Goal: Check status: Check status

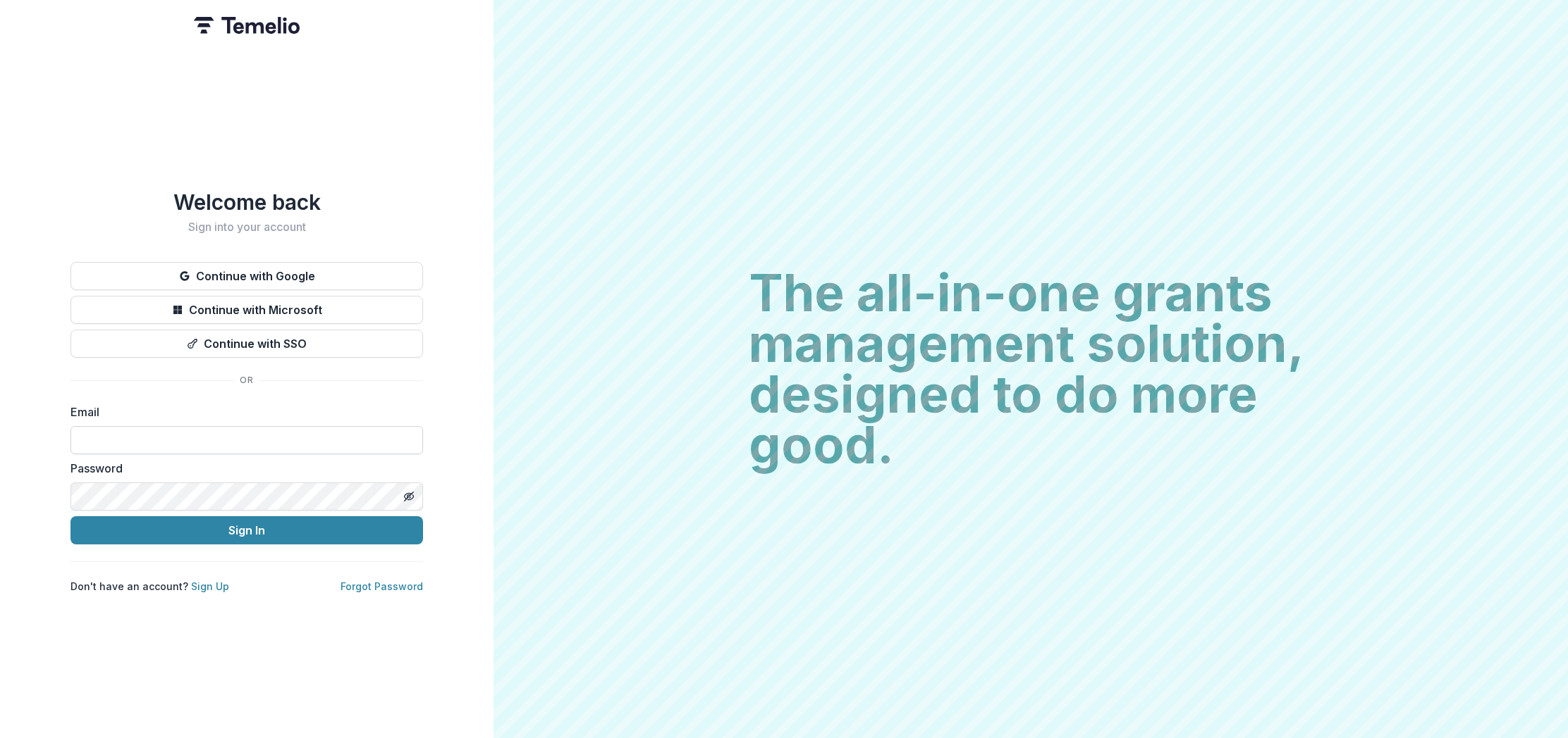
drag, startPoint x: 197, startPoint y: 438, endPoint x: 199, endPoint y: 447, distance: 9.2
click at [199, 447] on input at bounding box center [247, 440] width 353 height 28
type input "**********"
click at [409, 496] on icon "Toggle password visibility" at bounding box center [409, 497] width 12 height 12
click at [364, 528] on button "Sign In" at bounding box center [247, 530] width 353 height 28
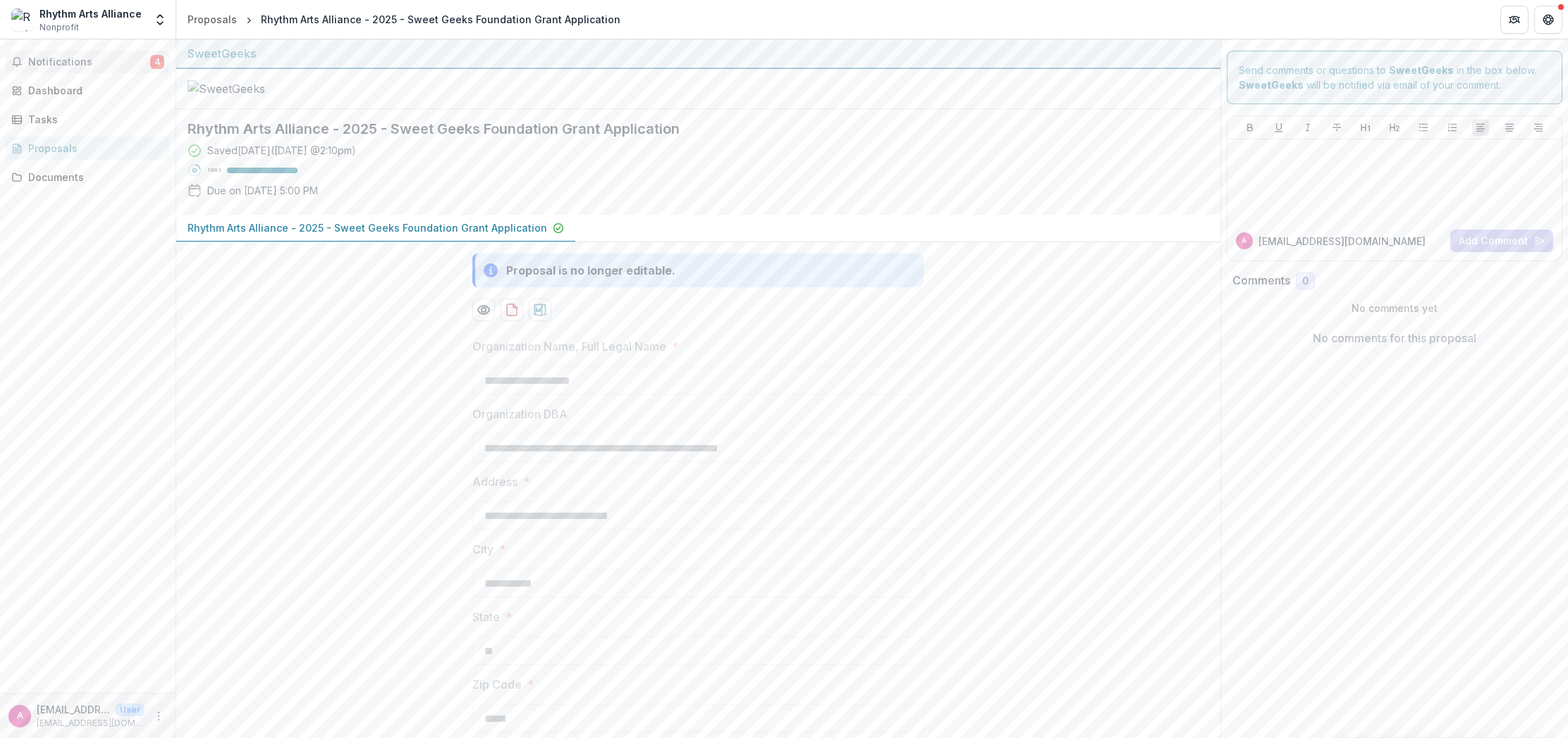
click at [56, 63] on span "Notifications" at bounding box center [89, 62] width 122 height 12
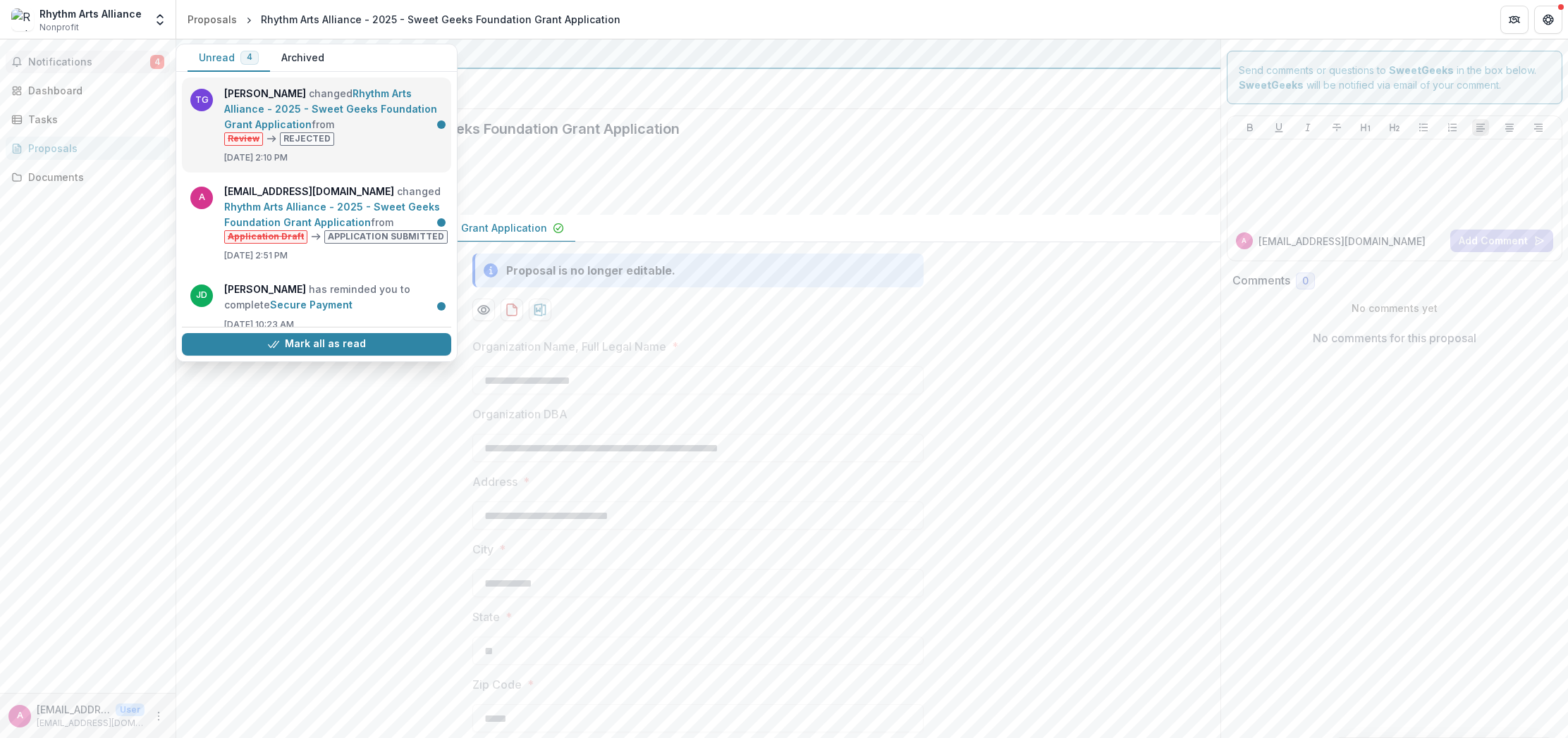
click at [382, 115] on link "Rhythm Arts Alliance - 2025 - Sweet Geeks Foundation Grant Application" at bounding box center [330, 109] width 213 height 43
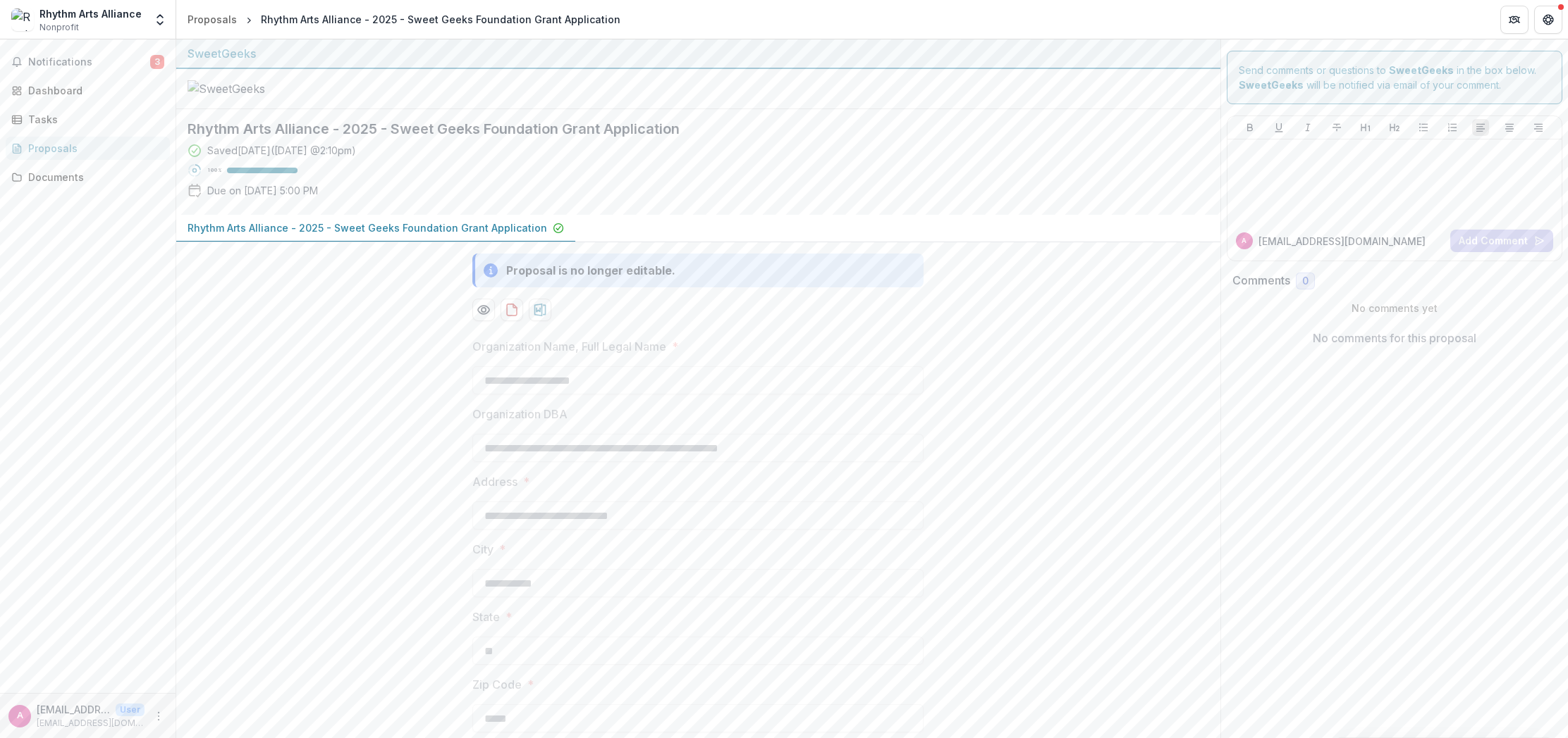
scroll to position [1, 0]
click at [63, 65] on span "Notifications" at bounding box center [89, 62] width 122 height 12
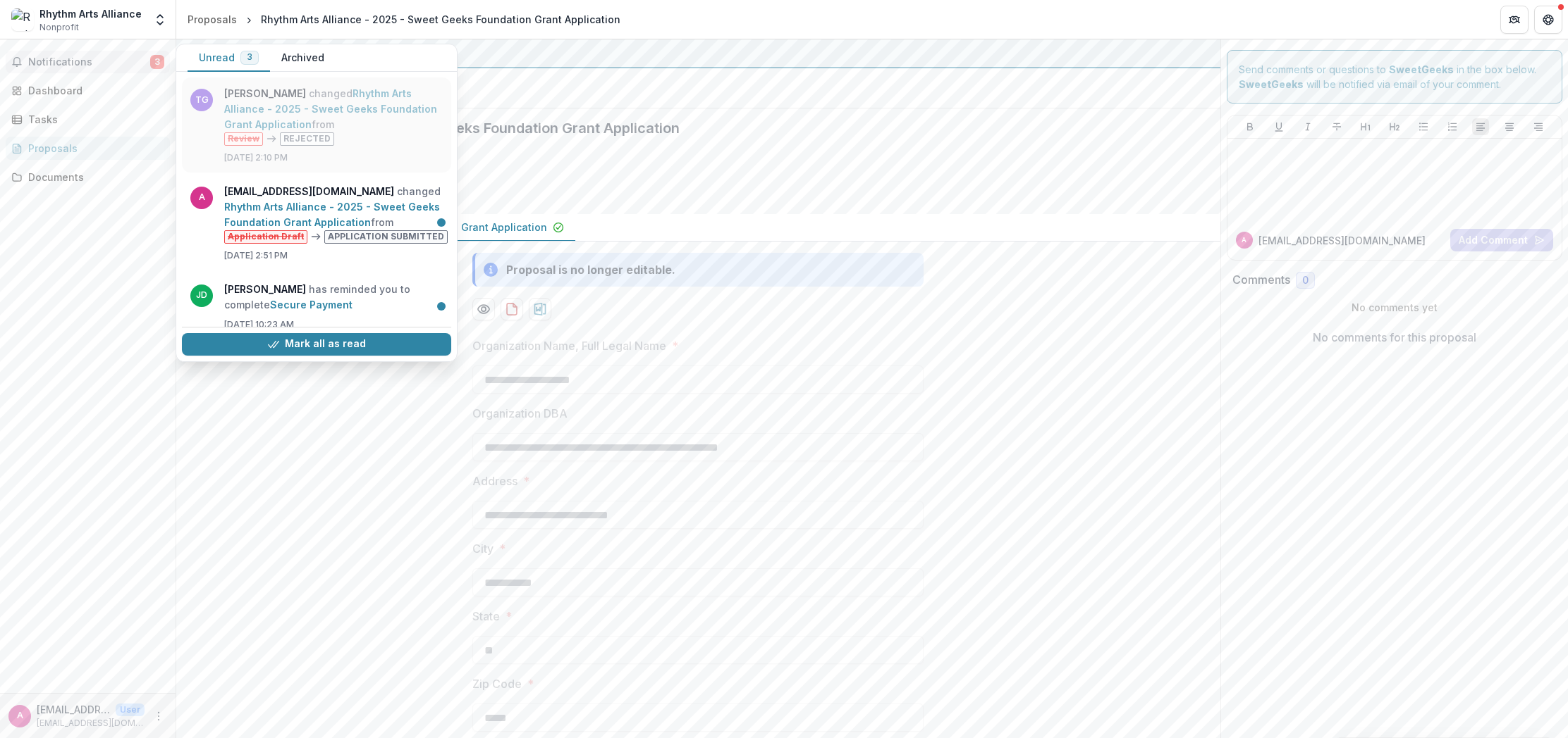
click at [364, 109] on link "Rhythm Arts Alliance - 2025 - Sweet Geeks Foundation Grant Application" at bounding box center [330, 109] width 213 height 43
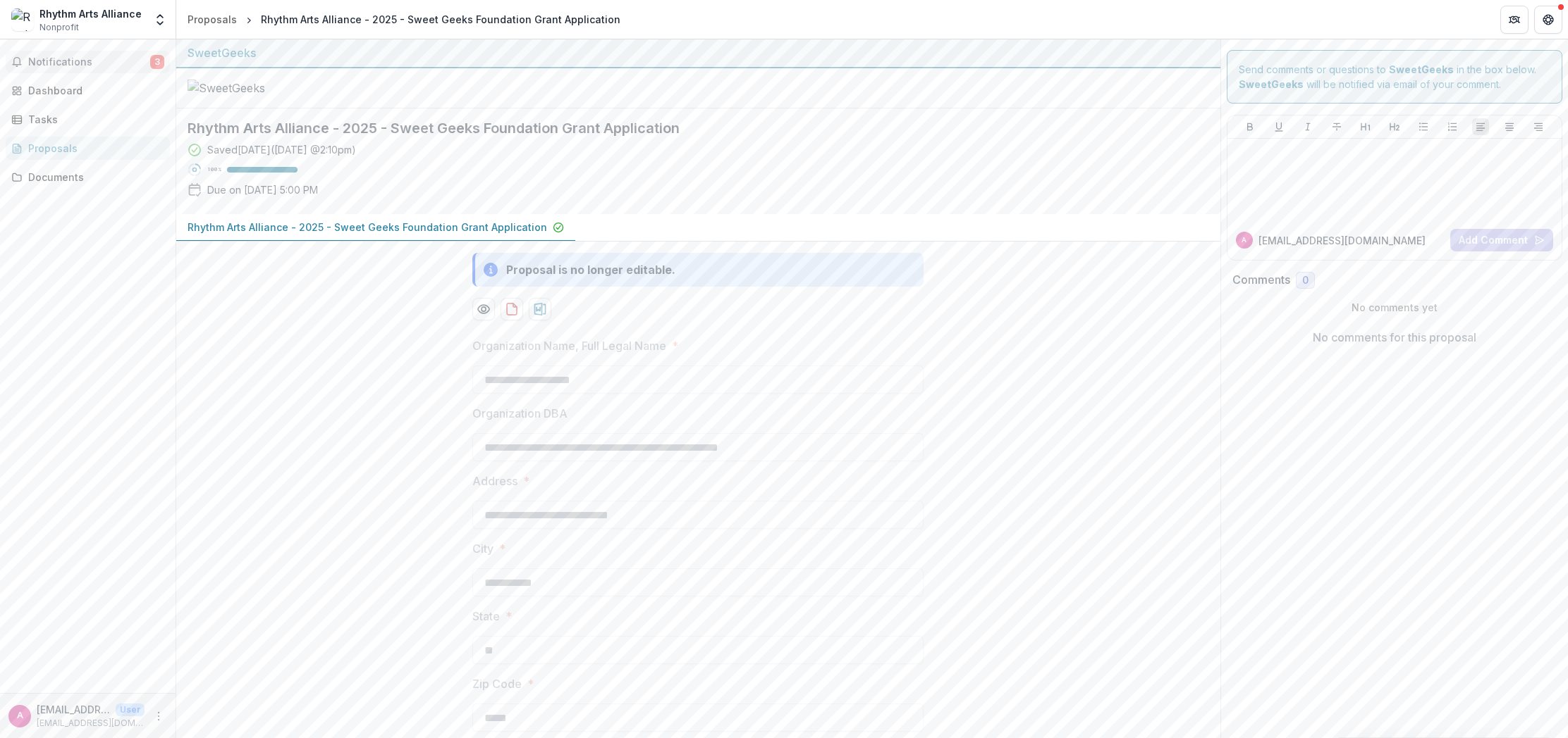
click at [109, 65] on span "Notifications" at bounding box center [89, 62] width 122 height 12
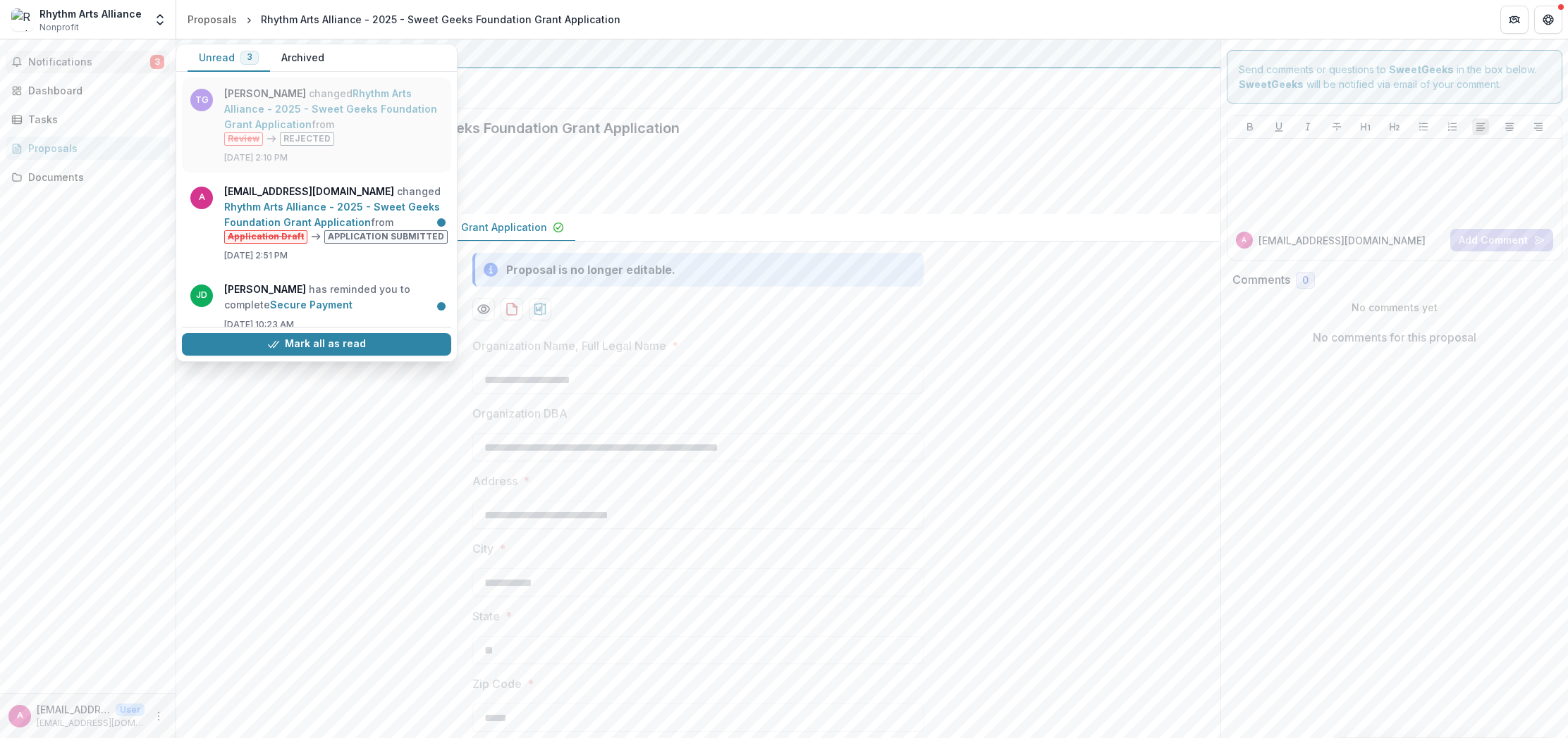
click at [293, 131] on link "Rhythm Arts Alliance - 2025 - Sweet Geeks Foundation Grant Application" at bounding box center [330, 109] width 213 height 43
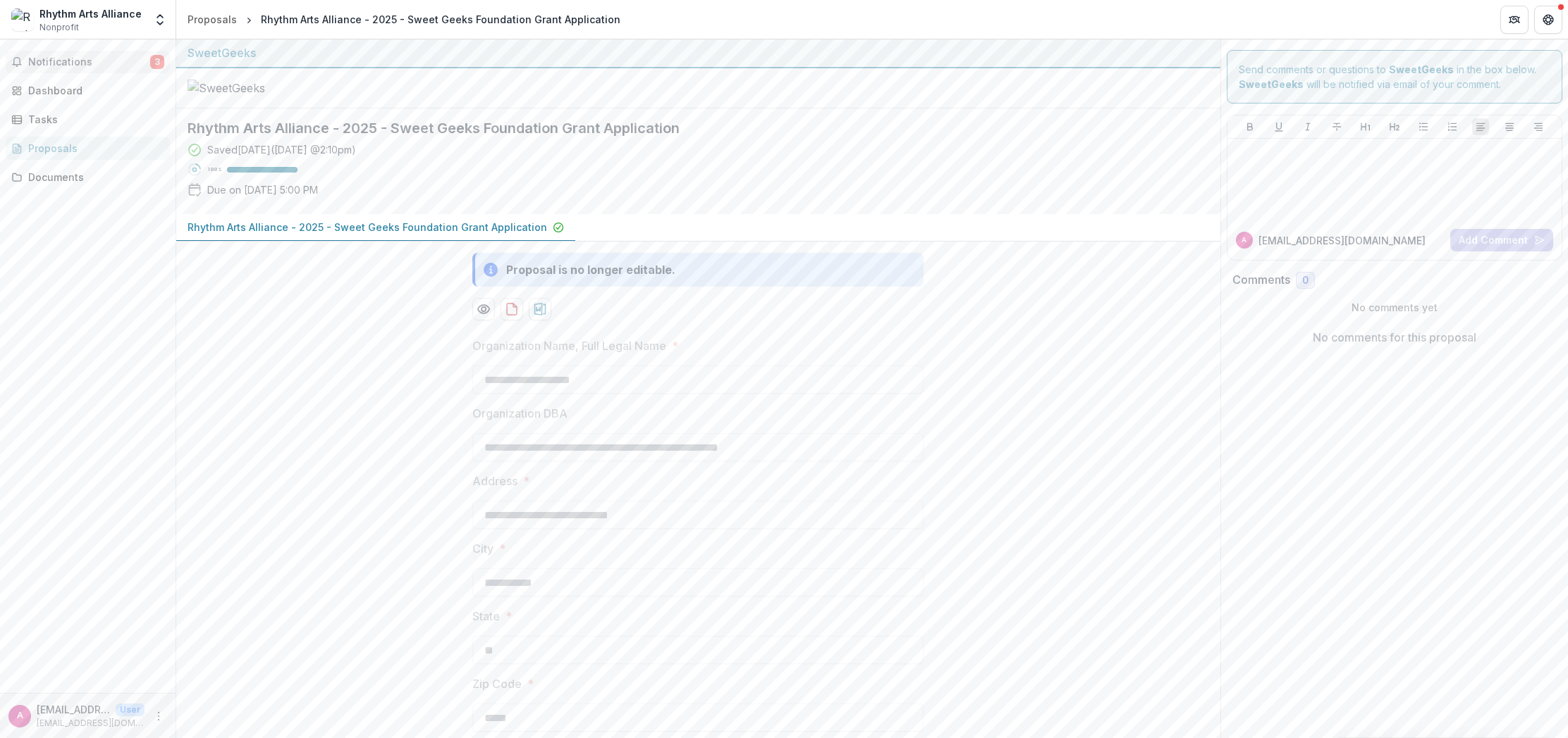
click at [83, 63] on span "Notifications" at bounding box center [89, 62] width 122 height 12
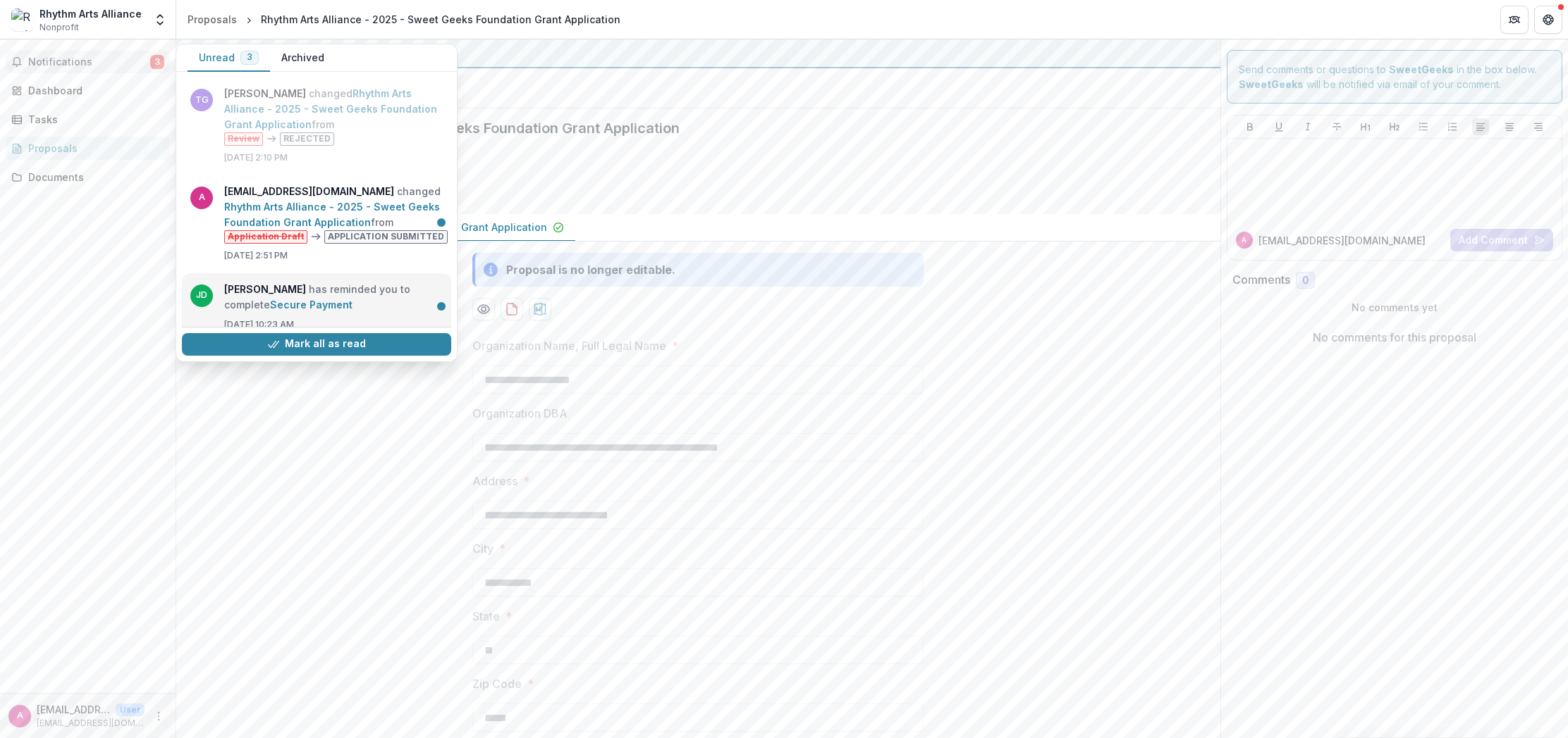
click at [344, 299] on link "Secure Payment" at bounding box center [311, 304] width 83 height 12
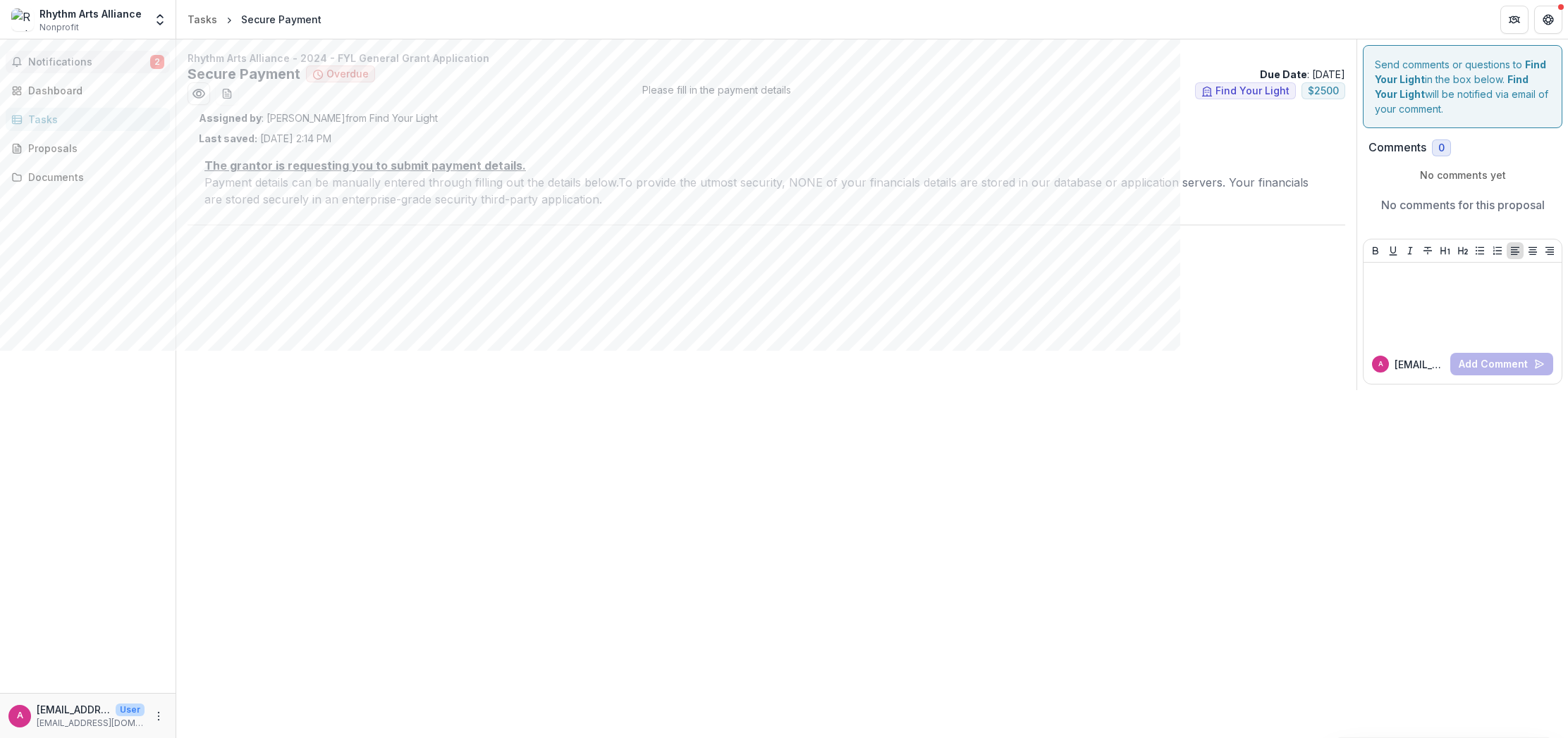
click at [95, 64] on span "Notifications" at bounding box center [89, 62] width 122 height 12
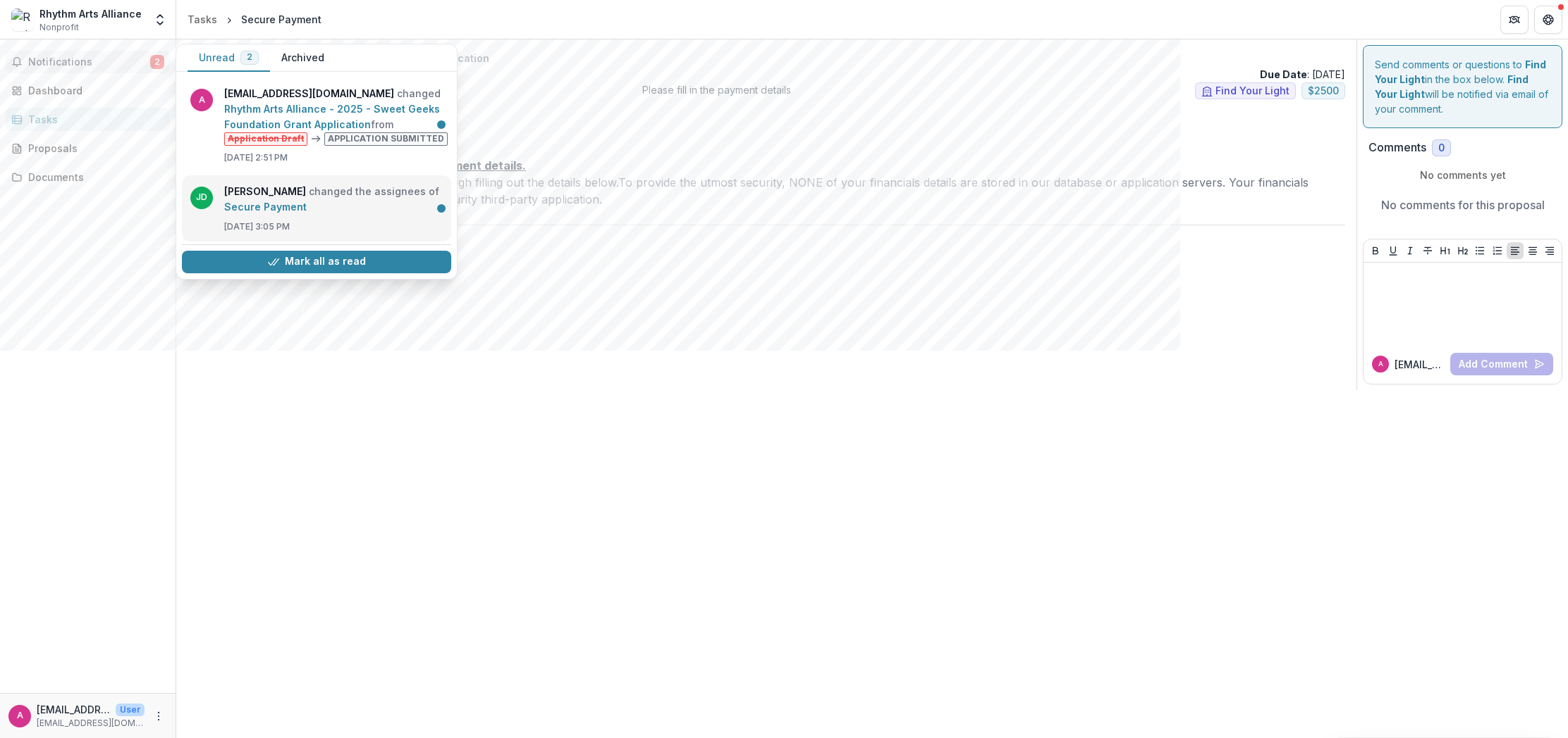
click at [306, 203] on link "Secure Payment" at bounding box center [266, 207] width 83 height 12
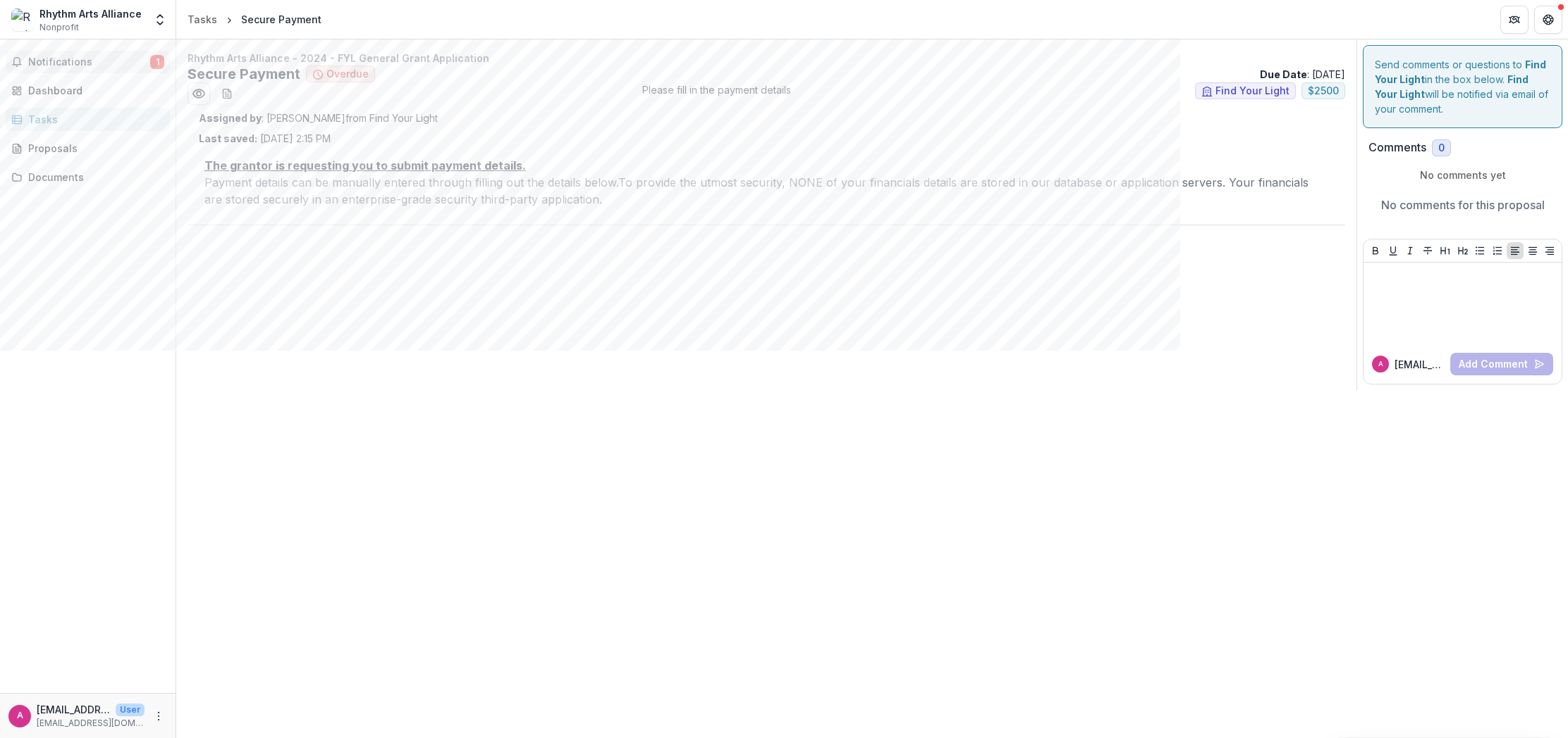
click at [69, 59] on span "Notifications" at bounding box center [89, 62] width 122 height 12
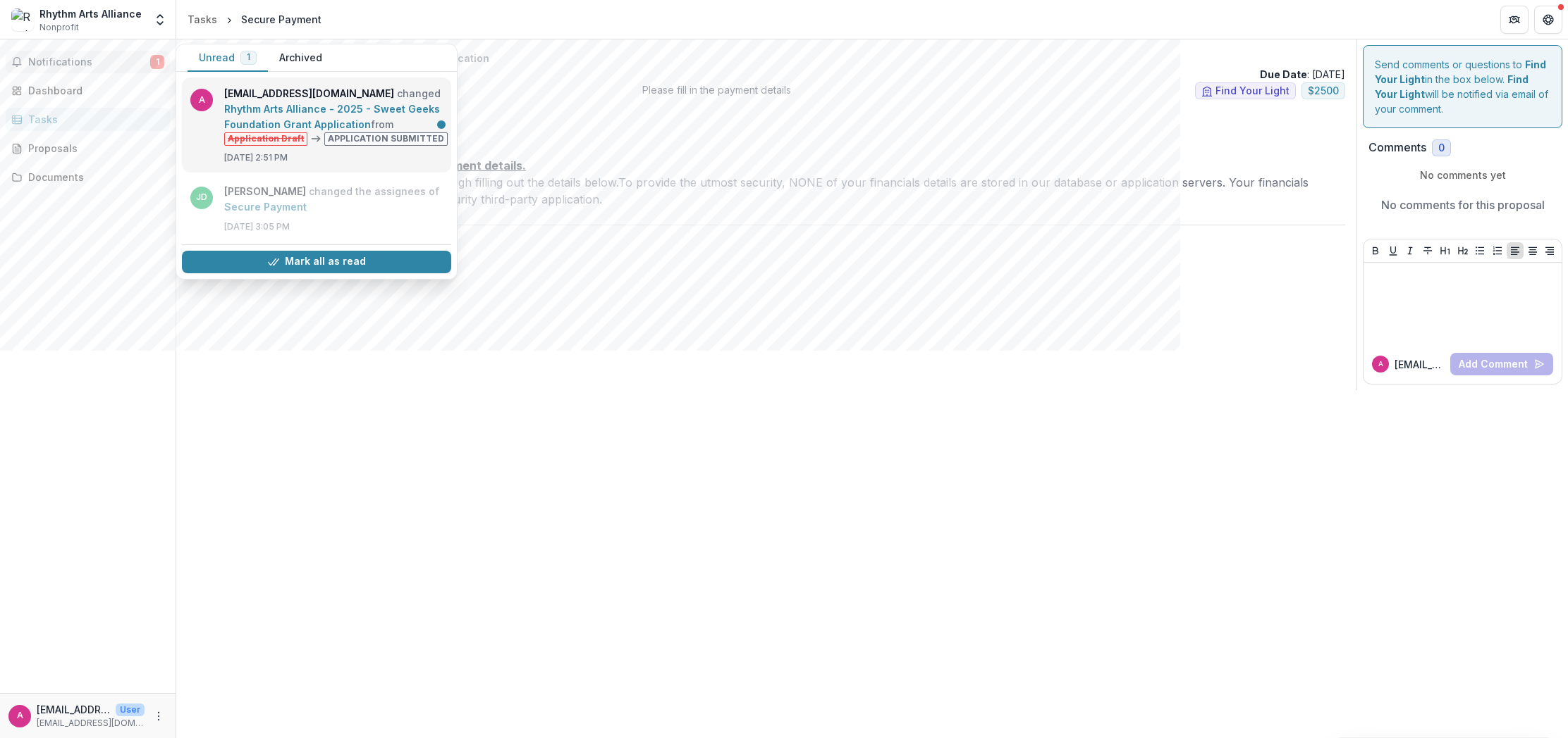
click at [375, 131] on link "Rhythm Arts Alliance - 2025 - Sweet Geeks Foundation Grant Application" at bounding box center [332, 116] width 216 height 27
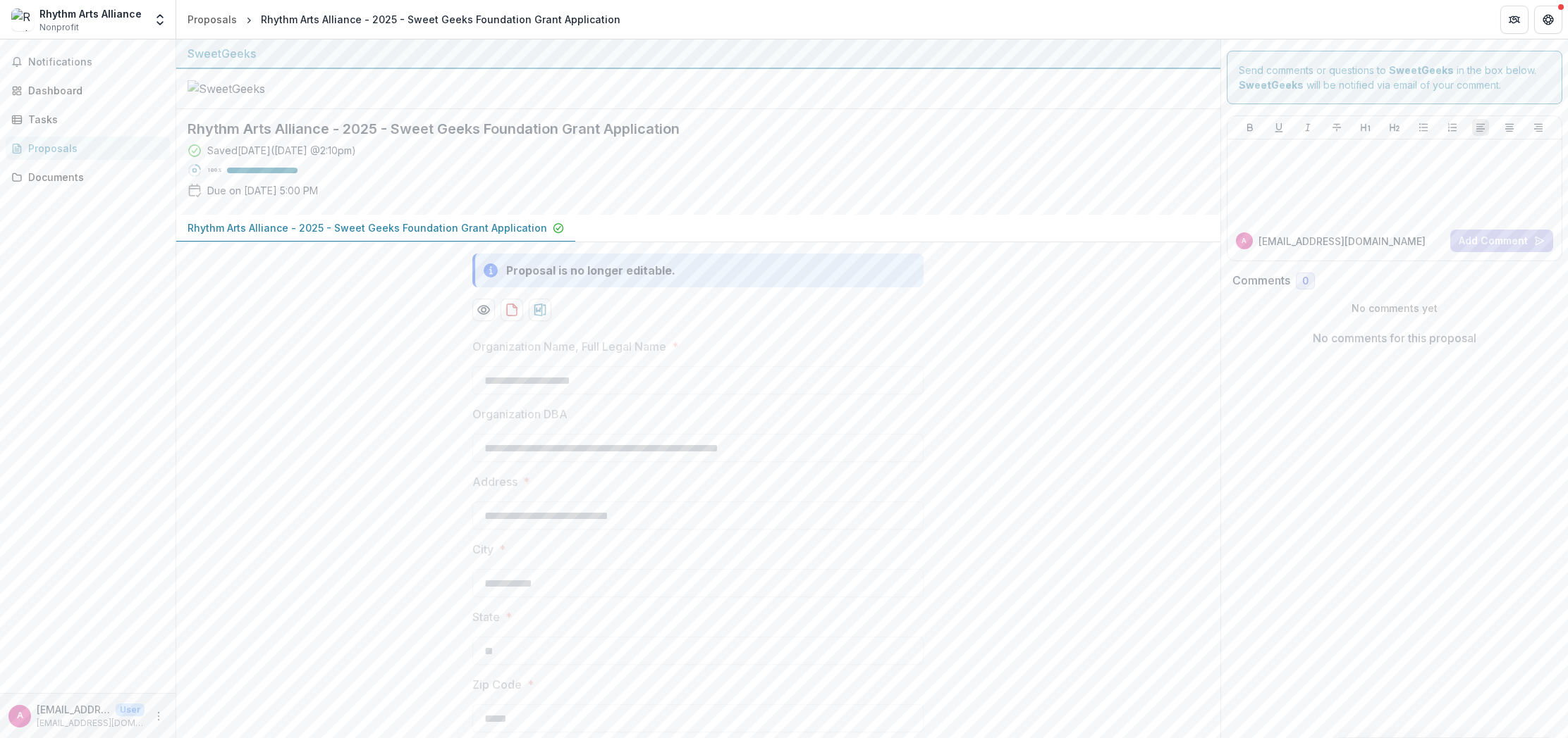
click at [384, 235] on p "Rhythm Arts Alliance - 2025 - Sweet Geeks Foundation Grant Application" at bounding box center [368, 228] width 359 height 15
click at [432, 235] on p "Rhythm Arts Alliance - 2025 - Sweet Geeks Foundation Grant Application" at bounding box center [368, 228] width 359 height 15
click at [55, 183] on div "Documents" at bounding box center [94, 177] width 131 height 15
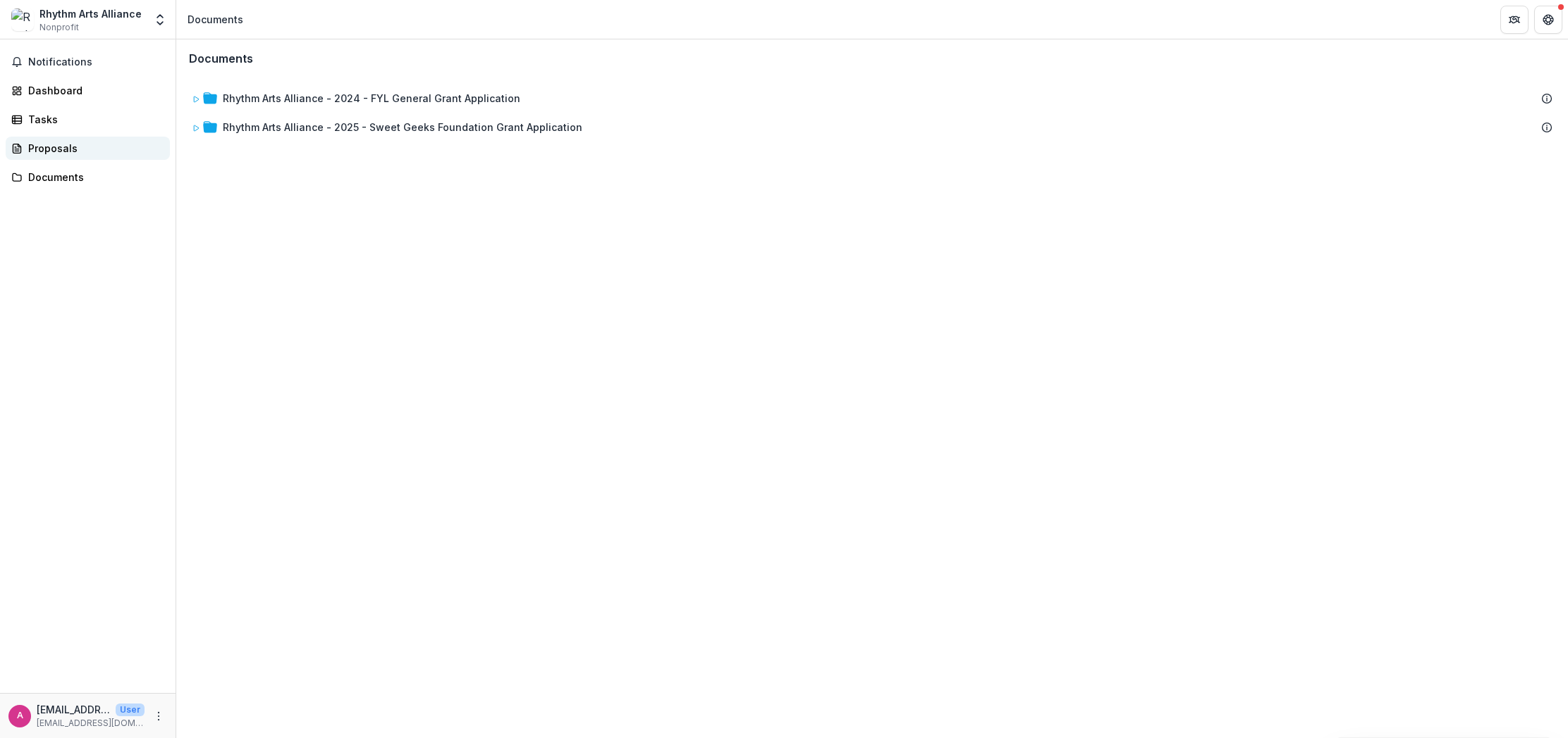
click at [47, 151] on div "Proposals" at bounding box center [94, 148] width 131 height 15
